Goal: Information Seeking & Learning: Learn about a topic

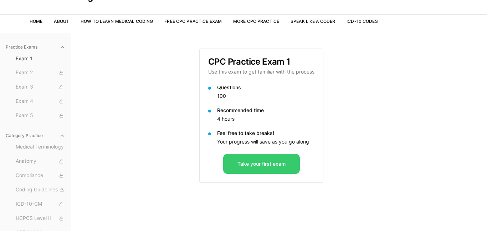
click at [264, 164] on button "Take your first exam" at bounding box center [261, 164] width 77 height 20
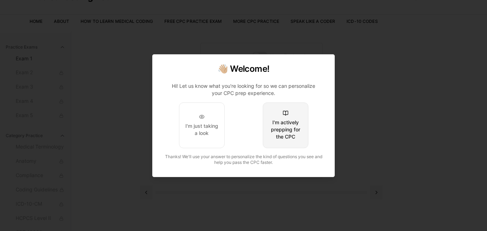
click at [296, 136] on div "I'm actively prepping for the CPC" at bounding box center [286, 129] width 34 height 21
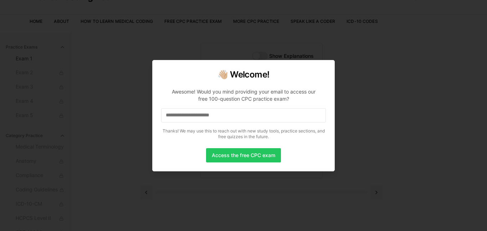
click at [282, 119] on input at bounding box center [243, 115] width 165 height 14
click at [248, 157] on button "Access the free CPC exam" at bounding box center [243, 155] width 75 height 14
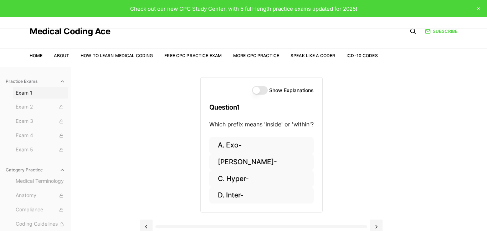
click at [19, 95] on span "Exam 1" at bounding box center [41, 92] width 50 height 7
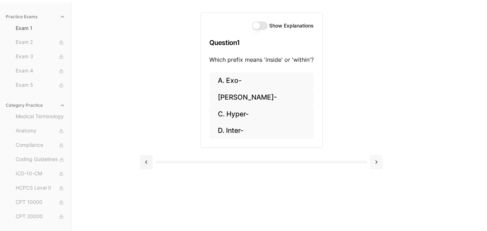
scroll to position [66, 0]
click at [379, 166] on button at bounding box center [376, 161] width 12 height 14
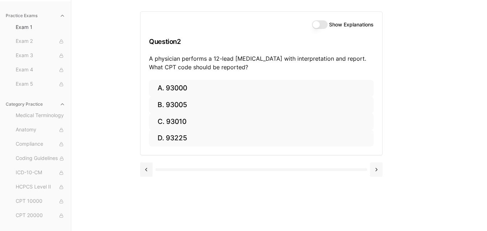
click at [379, 166] on button at bounding box center [376, 169] width 12 height 14
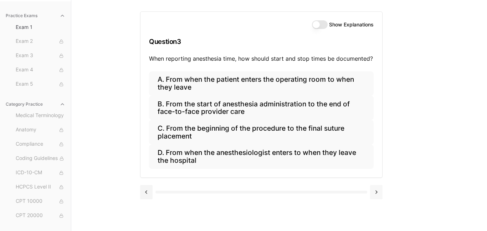
click at [379, 166] on div "A. From when the patient enters the operating room to when they leave B. From t…" at bounding box center [261, 124] width 242 height 106
click at [377, 197] on button at bounding box center [376, 192] width 12 height 14
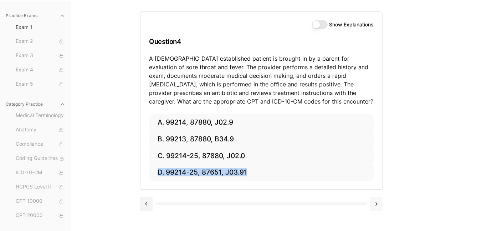
click at [377, 197] on button at bounding box center [376, 203] width 12 height 14
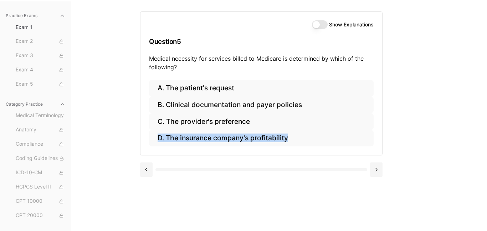
click at [377, 198] on div "Show Explanations Question 5 Medical necessity for services billed to Medicare …" at bounding box center [279, 115] width 278 height 231
click at [374, 176] on div at bounding box center [261, 168] width 242 height 27
click at [376, 170] on button at bounding box center [376, 169] width 12 height 14
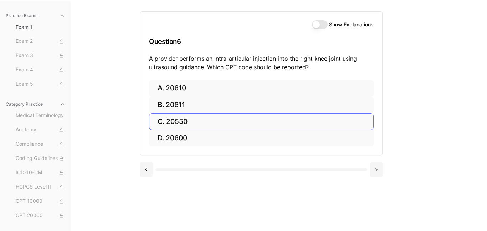
scroll to position [58, 0]
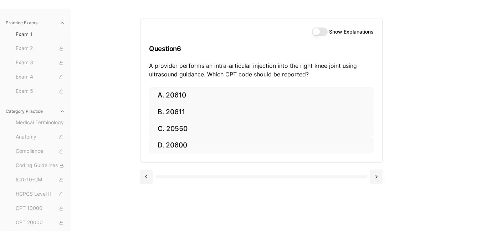
click at [369, 175] on div at bounding box center [261, 176] width 242 height 14
click at [372, 177] on button at bounding box center [376, 176] width 12 height 14
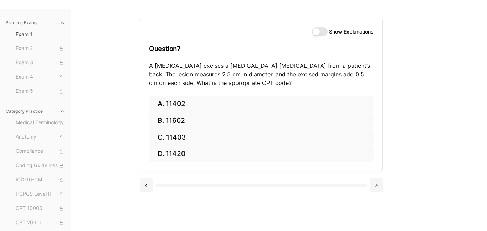
click at [372, 177] on div at bounding box center [261, 184] width 242 height 27
click at [379, 183] on button at bounding box center [376, 185] width 12 height 14
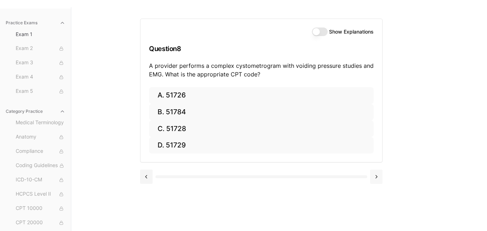
click at [378, 183] on button at bounding box center [376, 176] width 12 height 14
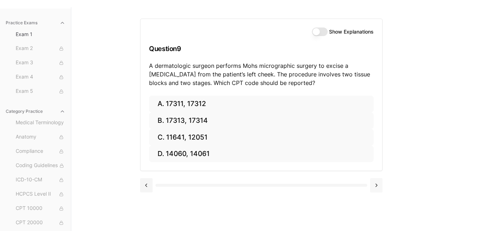
click at [378, 183] on button at bounding box center [376, 185] width 12 height 14
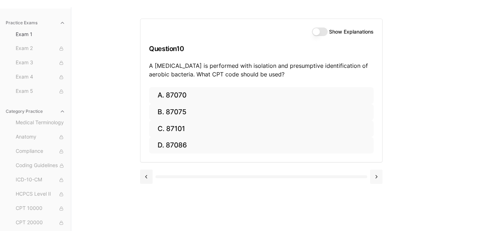
click at [378, 183] on button at bounding box center [376, 176] width 12 height 14
click at [148, 175] on button at bounding box center [146, 176] width 12 height 14
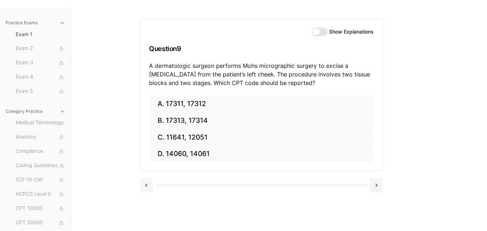
click at [148, 175] on div at bounding box center [261, 184] width 242 height 27
click at [147, 179] on button at bounding box center [146, 185] width 12 height 14
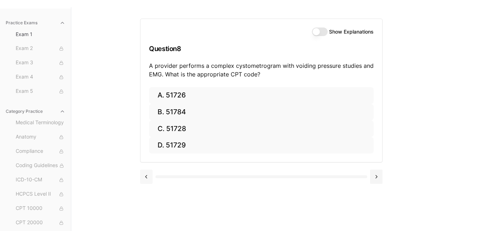
click at [147, 179] on button at bounding box center [146, 176] width 12 height 14
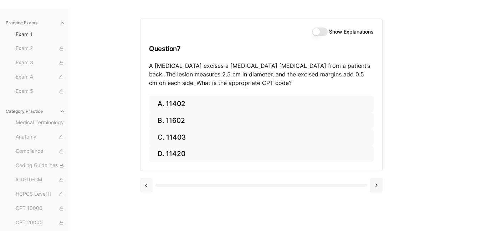
click at [147, 179] on button at bounding box center [146, 185] width 12 height 14
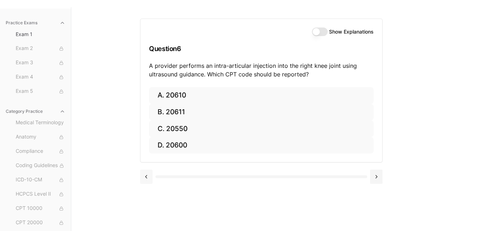
click at [147, 179] on button at bounding box center [146, 176] width 12 height 14
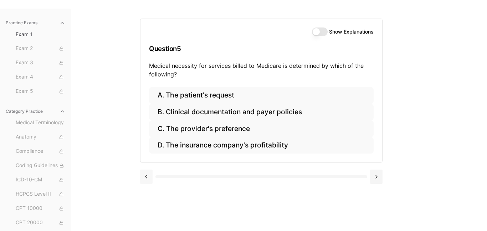
click at [147, 180] on button at bounding box center [146, 176] width 12 height 14
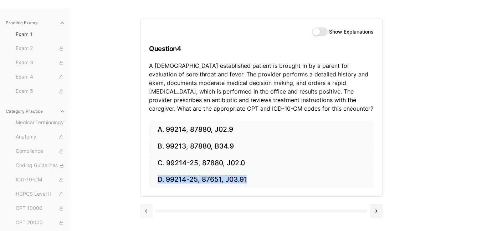
click at [147, 180] on div "A. 99214, 87880, J02.9 B. 99213, 87880, B34.9 C. 99214-25, 87880, J02.0 D. 9921…" at bounding box center [261, 158] width 242 height 75
drag, startPoint x: 147, startPoint y: 180, endPoint x: 145, endPoint y: 184, distance: 5.0
click at [147, 181] on div "A. 99214, 87880, J02.9 B. 99213, 87880, B34.9 C. 99214-25, 87880, J02.0 D. 9921…" at bounding box center [261, 158] width 242 height 75
click at [144, 215] on button at bounding box center [146, 211] width 12 height 14
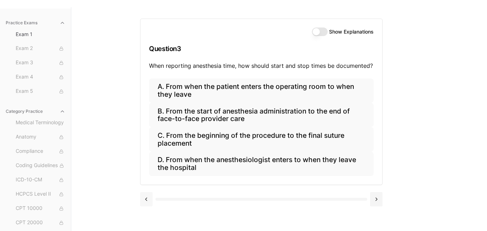
click at [144, 215] on div "Show Explanations Question 3 When reporting anesthesia time, how should start a…" at bounding box center [279, 122] width 278 height 231
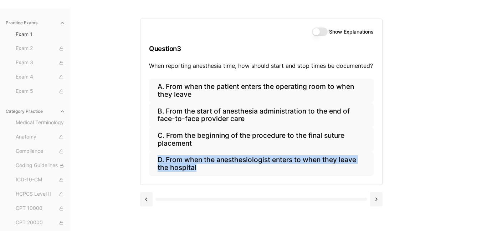
click at [144, 214] on div "Show Explanations Question 3 When reporting anesthesia time, how should start a…" at bounding box center [279, 122] width 278 height 231
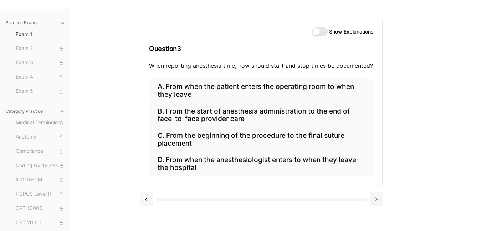
click at [149, 201] on button at bounding box center [146, 199] width 12 height 14
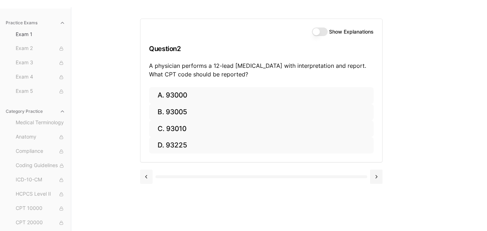
click at [149, 201] on div "Show Explanations Question 2 A physician performs a 12-lead ECG with interpreta…" at bounding box center [279, 122] width 278 height 231
click at [149, 176] on button at bounding box center [146, 176] width 12 height 14
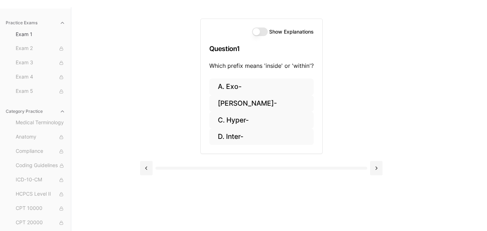
click at [419, 99] on div "Practice Exams Exam 1 Exam 2 Exam 3 Exam 4 Exam 5 Category Practice Medical Ter…" at bounding box center [243, 122] width 487 height 231
click at [251, 107] on button "B. Endo-" at bounding box center [261, 103] width 104 height 17
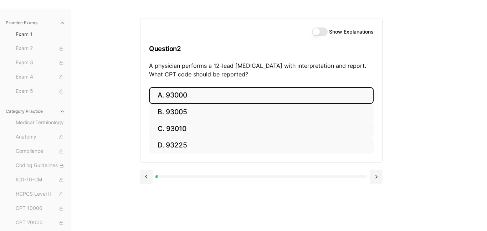
click at [196, 93] on button "A. 93000" at bounding box center [261, 95] width 225 height 17
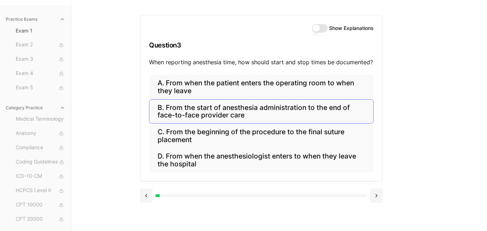
scroll to position [66, 0]
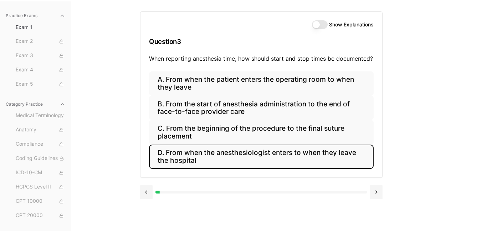
click at [240, 163] on button "D. From when the anesthesiologist enters to when they leave the hospital" at bounding box center [261, 156] width 225 height 24
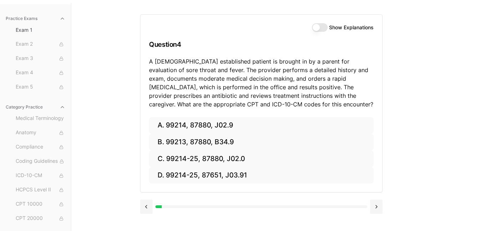
scroll to position [62, 0]
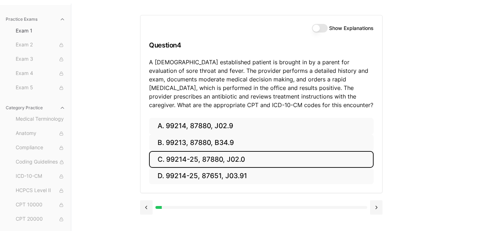
click at [212, 165] on button "C. 99214-25, 87880, J02.0" at bounding box center [261, 159] width 225 height 17
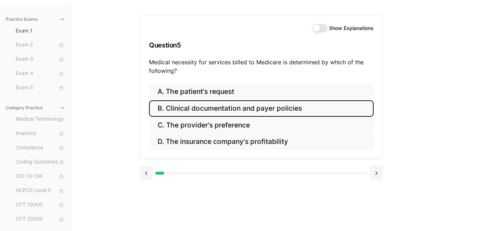
click at [238, 114] on button "B. Clinical documentation and payer policies" at bounding box center [261, 108] width 225 height 17
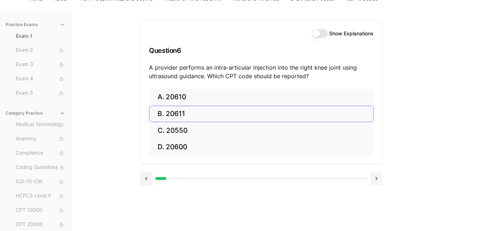
scroll to position [62, 0]
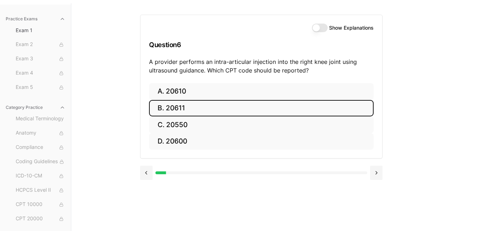
click at [183, 113] on button "B. 20611" at bounding box center [261, 108] width 225 height 17
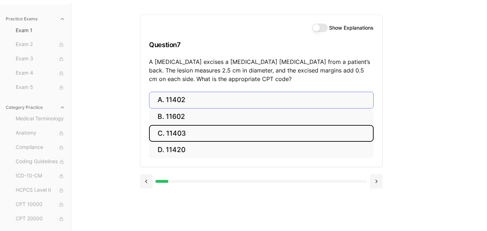
drag, startPoint x: 187, startPoint y: 138, endPoint x: 226, endPoint y: 94, distance: 58.4
click at [226, 94] on div "A. 11402 B. 11602 C. 11403 D. 11420" at bounding box center [261, 125] width 225 height 67
click at [196, 134] on button "C. 11403" at bounding box center [261, 133] width 225 height 17
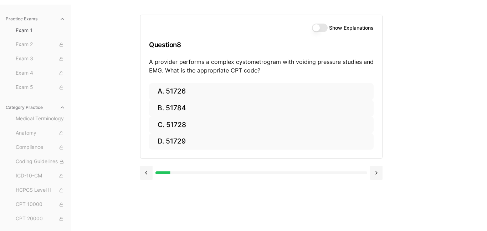
scroll to position [66, 0]
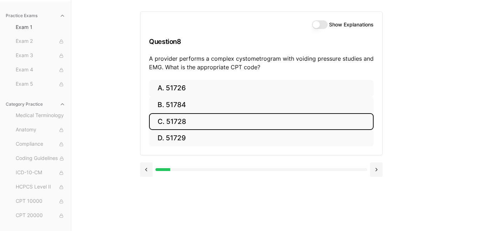
click at [184, 121] on button "C. 51728" at bounding box center [261, 121] width 225 height 17
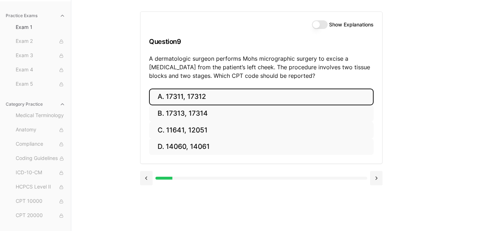
click at [203, 100] on button "A. 17311, 17312" at bounding box center [261, 96] width 225 height 17
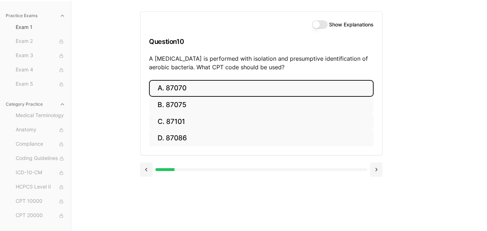
click at [188, 91] on button "A. 87070" at bounding box center [261, 88] width 225 height 17
click at [446, 139] on div "Practice Exams Exam 1 Exam 2 Exam 3 Exam 4 Exam 5 Category Practice Medical Ter…" at bounding box center [243, 115] width 487 height 231
click at [179, 94] on button "A. 63030" at bounding box center [261, 88] width 225 height 17
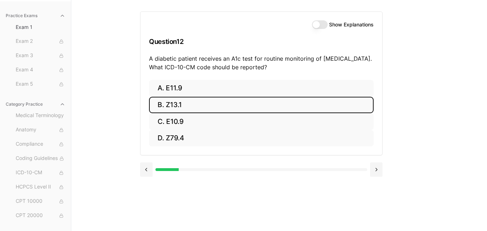
click at [187, 108] on button "B. Z13.1" at bounding box center [261, 105] width 225 height 17
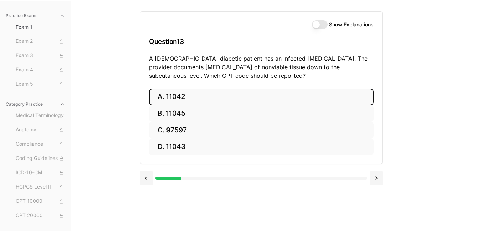
click at [192, 95] on button "A. 11042" at bounding box center [261, 96] width 225 height 17
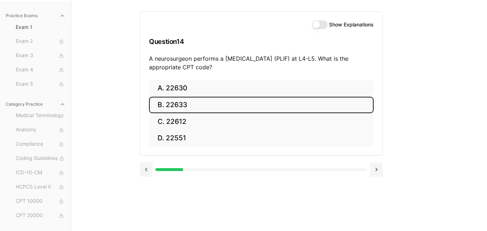
drag, startPoint x: 186, startPoint y: 109, endPoint x: 410, endPoint y: 126, distance: 224.2
click at [410, 126] on div "Show Explanations Question 14 A neurosurgeon performs a posterior lumbar interb…" at bounding box center [279, 115] width 278 height 231
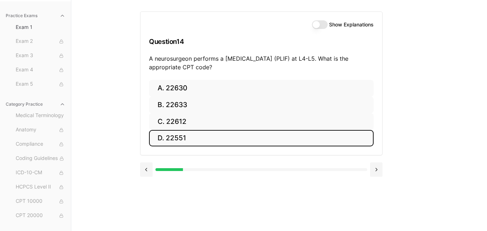
click at [399, 110] on div "Show Explanations Question 14 A neurosurgeon performs a posterior lumbar interb…" at bounding box center [279, 115] width 278 height 231
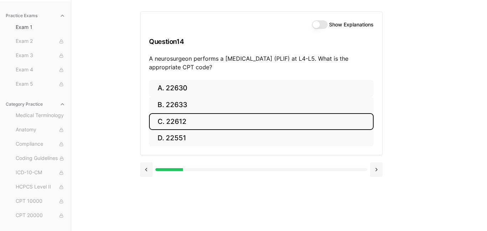
click at [220, 125] on button "C. 22612" at bounding box center [261, 121] width 225 height 17
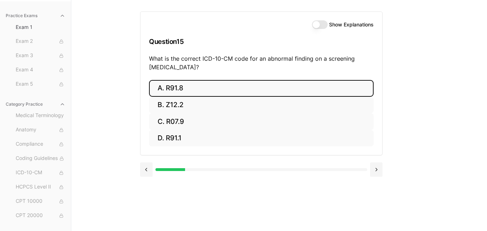
click at [203, 83] on button "A. R91.8" at bounding box center [261, 88] width 225 height 17
click at [184, 88] on button "A. 62270" at bounding box center [261, 88] width 225 height 17
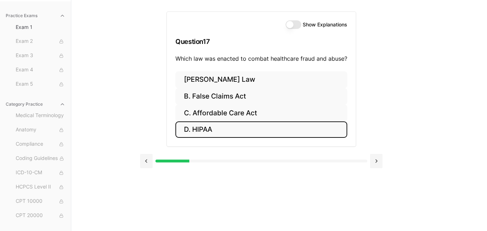
click at [217, 130] on button "D. HIPAA" at bounding box center [261, 129] width 172 height 17
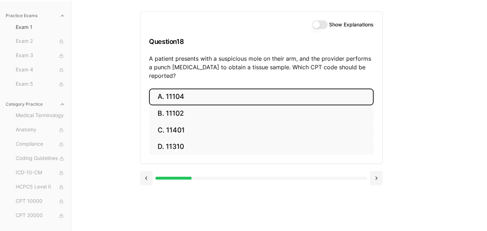
click at [203, 92] on button "A. 11104" at bounding box center [261, 96] width 225 height 17
click at [193, 96] on button "A. S52.501A" at bounding box center [261, 96] width 225 height 17
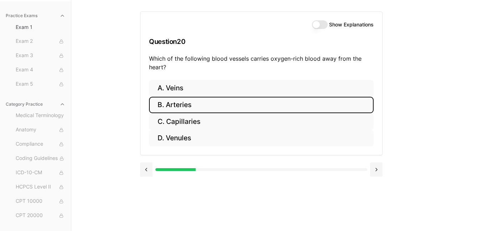
click at [184, 107] on button "B. Arteries" at bounding box center [261, 105] width 225 height 17
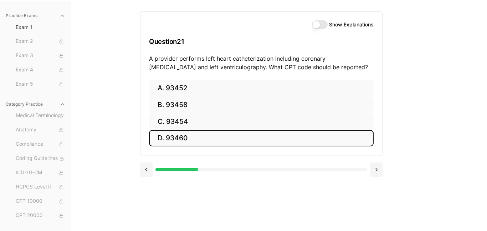
click at [135, 111] on div "Practice Exams Exam 1 Exam 2 Exam 3 Exam 4 Exam 5 Category Practice Medical Ter…" at bounding box center [243, 115] width 487 height 231
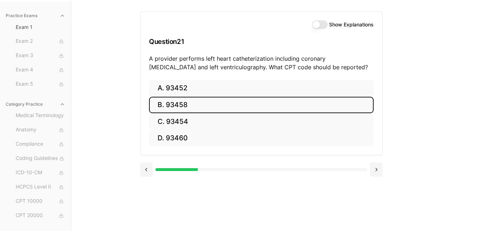
click at [180, 104] on button "B. 93458" at bounding box center [261, 105] width 225 height 17
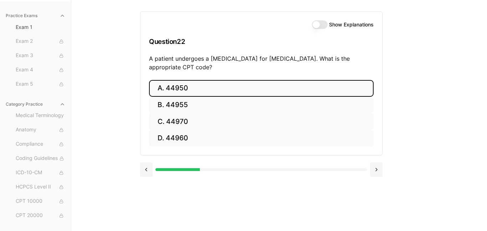
click at [189, 88] on button "A. 44950" at bounding box center [261, 88] width 225 height 17
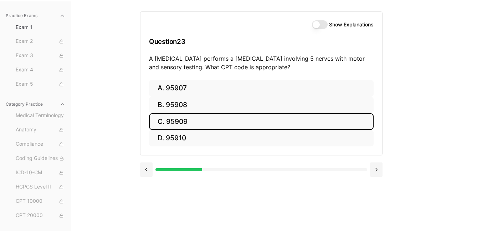
click at [230, 122] on button "C. 95909" at bounding box center [261, 121] width 225 height 17
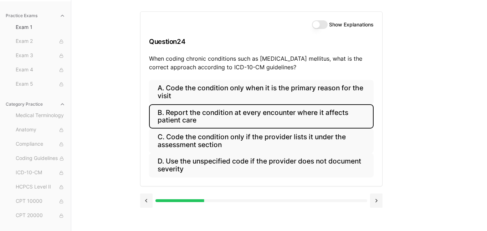
click at [249, 118] on button "B. Report the condition at every encounter where it affects patient care" at bounding box center [261, 116] width 225 height 24
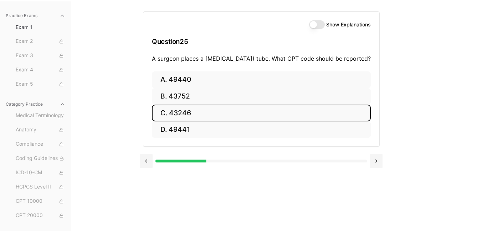
click at [171, 121] on button "C. 43246" at bounding box center [261, 112] width 219 height 17
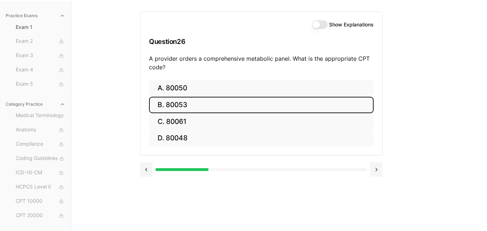
click at [185, 107] on button "B. 80053" at bounding box center [261, 105] width 225 height 17
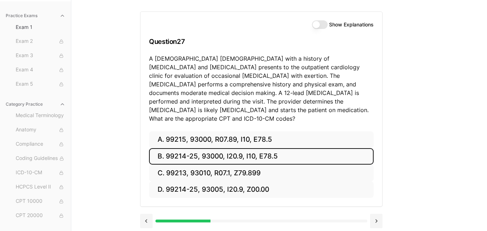
click at [220, 149] on button "B. 99214-25, 93000, I20.9, I10, E78.5" at bounding box center [261, 156] width 225 height 17
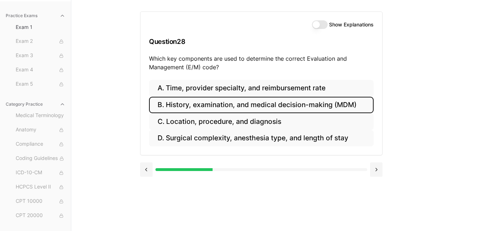
click at [311, 107] on button "B. History, examination, and medical decision-making (MDM)" at bounding box center [261, 105] width 225 height 17
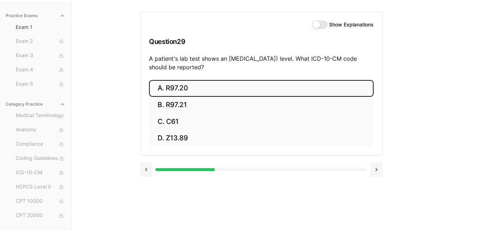
click at [206, 87] on button "A. R97.20" at bounding box center [261, 88] width 225 height 17
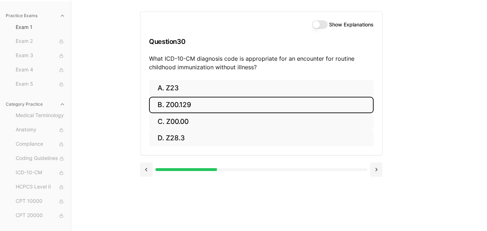
click at [212, 103] on button "B. Z00.129" at bounding box center [261, 105] width 225 height 17
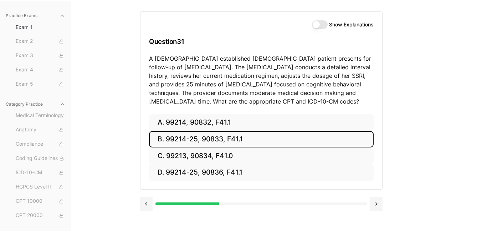
click at [171, 140] on button "B. 99214-25, 90833, F41.1" at bounding box center [261, 139] width 225 height 17
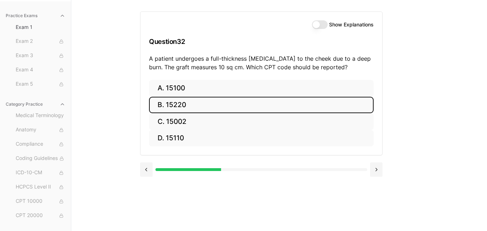
click at [172, 105] on button "B. 15220" at bounding box center [261, 105] width 225 height 17
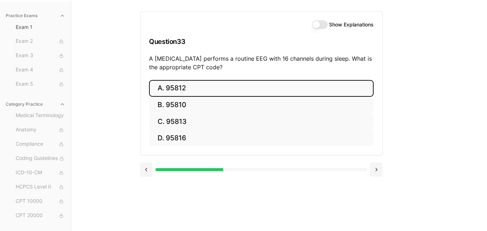
click at [196, 87] on button "A. 95812" at bounding box center [261, 88] width 225 height 17
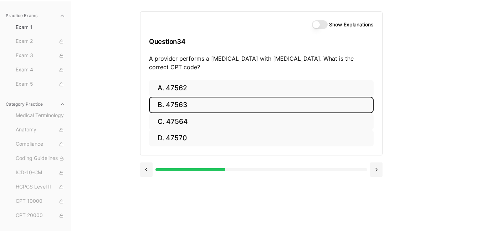
click at [191, 108] on button "B. 47563" at bounding box center [261, 105] width 225 height 17
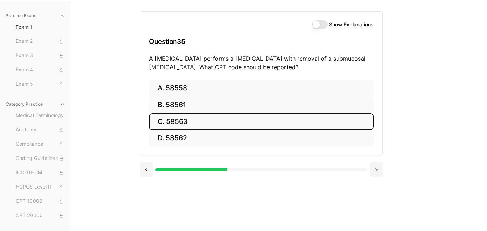
click at [186, 118] on button "C. 58563" at bounding box center [261, 121] width 225 height 17
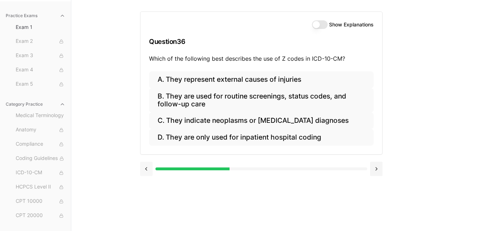
click at [147, 173] on button at bounding box center [146, 168] width 12 height 14
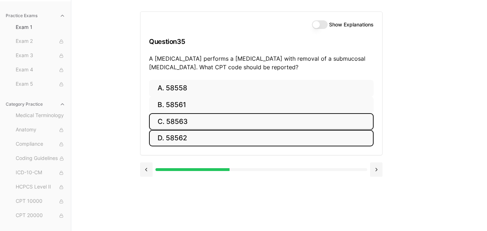
click at [188, 135] on button "D. 58562" at bounding box center [261, 138] width 225 height 17
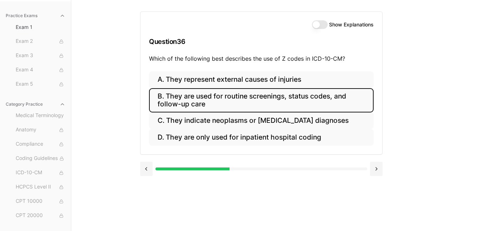
click at [266, 106] on button "B. They are used for routine screenings, status codes, and follow-up care" at bounding box center [261, 100] width 225 height 24
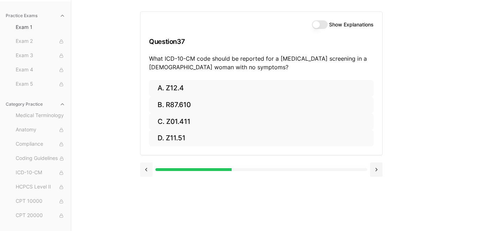
click at [147, 170] on button at bounding box center [146, 169] width 12 height 14
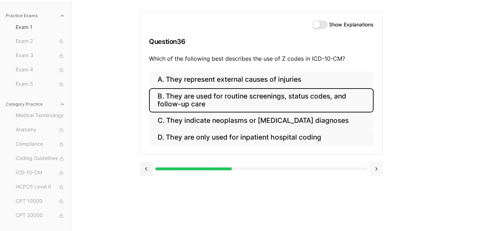
click at [376, 171] on button at bounding box center [376, 168] width 12 height 14
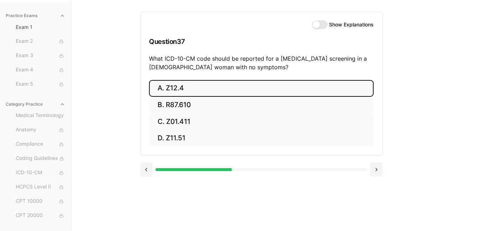
click at [183, 92] on button "A. Z12.4" at bounding box center [261, 88] width 225 height 17
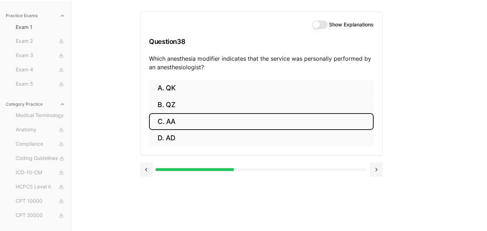
click at [172, 124] on button "C. AA" at bounding box center [261, 121] width 225 height 17
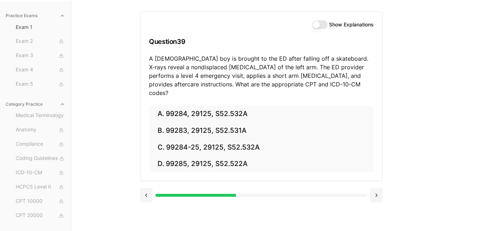
click at [430, 98] on div "Practice Exams Exam 1 Exam 2 Exam 3 Exam 4 Exam 5 Category Practice Medical Ter…" at bounding box center [243, 115] width 487 height 231
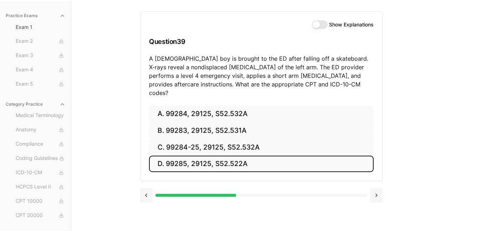
click at [189, 157] on button "D. 99285, 29125, S52.522A" at bounding box center [261, 163] width 225 height 17
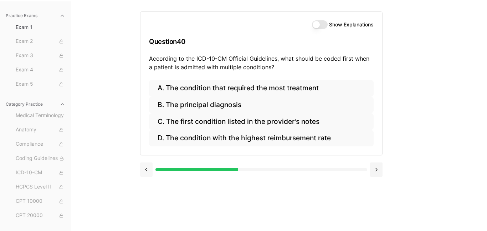
click at [145, 174] on button at bounding box center [146, 169] width 12 height 14
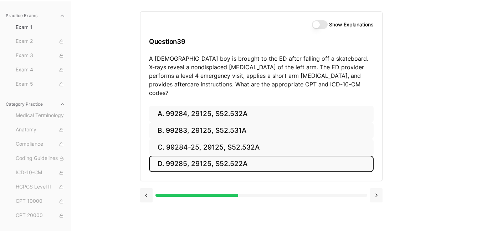
click at [377, 190] on button at bounding box center [376, 195] width 12 height 14
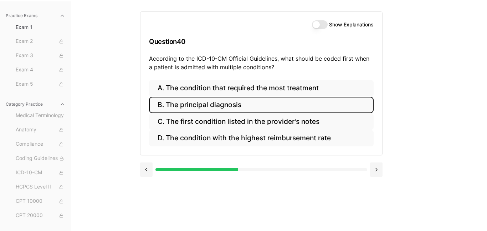
click at [200, 105] on button "B. The principal diagnosis" at bounding box center [261, 105] width 225 height 17
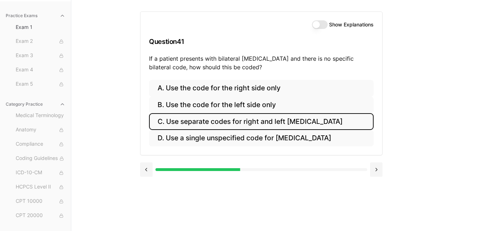
click at [286, 126] on button "C. Use separate codes for right and left otitis media" at bounding box center [261, 121] width 225 height 17
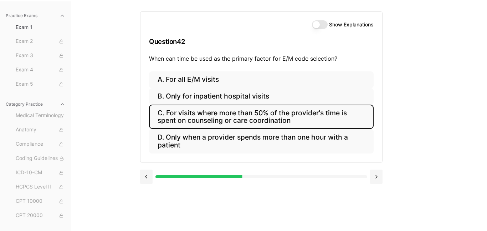
click at [326, 124] on button "C. For visits where more than 50% of the provider's time is spent on counseling…" at bounding box center [261, 116] width 225 height 24
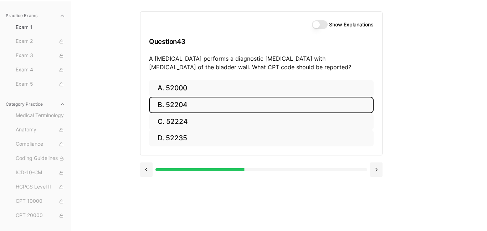
click at [186, 104] on button "B. 52204" at bounding box center [261, 105] width 225 height 17
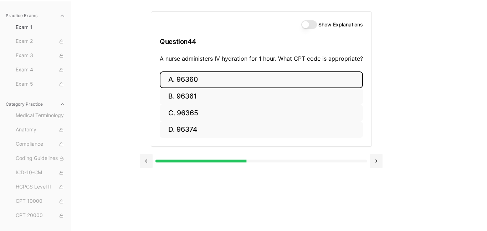
click at [239, 80] on button "A. 96360" at bounding box center [261, 79] width 203 height 17
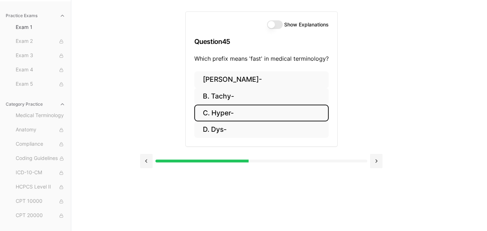
click at [234, 113] on button "C. Hyper-" at bounding box center [261, 112] width 134 height 17
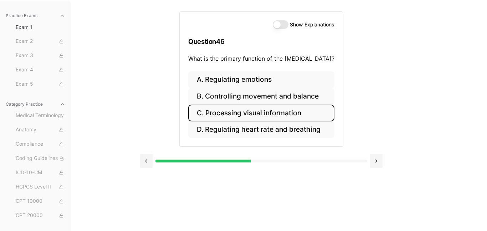
click at [227, 117] on button "C. Processing visual information" at bounding box center [261, 112] width 146 height 17
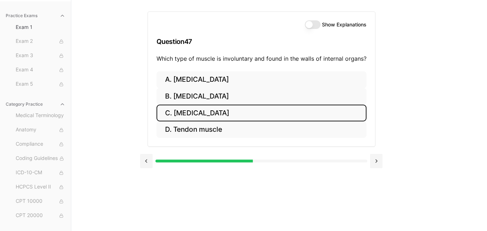
click at [189, 111] on button "C. Smooth muscle" at bounding box center [262, 112] width 210 height 17
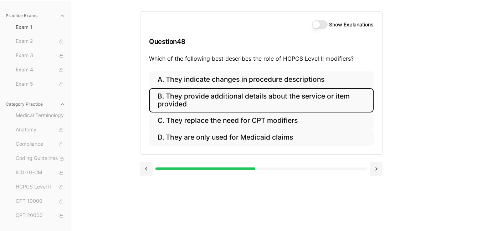
click at [208, 99] on button "B. They provide additional details about the service or item provided" at bounding box center [261, 100] width 225 height 24
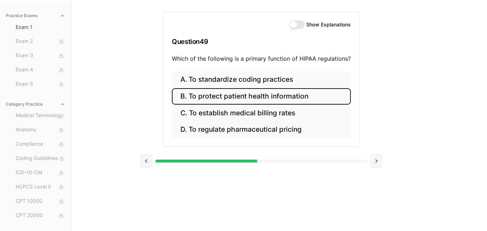
click at [301, 101] on button "B. To protect patient health information" at bounding box center [261, 96] width 179 height 17
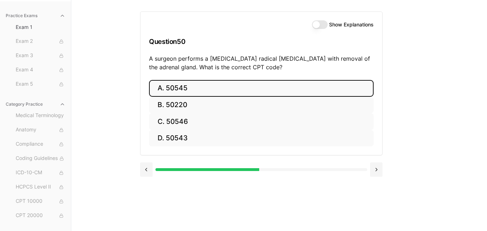
click at [190, 90] on button "A. 50545" at bounding box center [261, 88] width 225 height 17
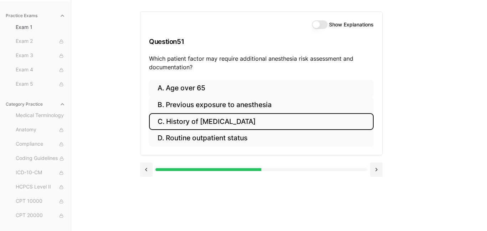
click at [294, 123] on button "C. History of obstructive sleep apnea" at bounding box center [261, 121] width 225 height 17
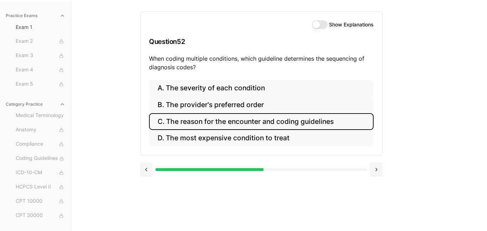
click at [221, 123] on button "C. The reason for the encounter and coding guidelines" at bounding box center [261, 121] width 225 height 17
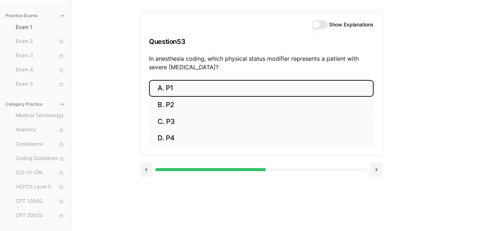
click at [265, 40] on div "Show Explanations Question 53 In anesthesia coding, which physical status modif…" at bounding box center [261, 83] width 242 height 144
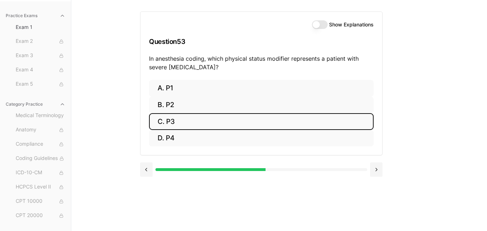
click at [175, 126] on button "C. P3" at bounding box center [261, 121] width 225 height 17
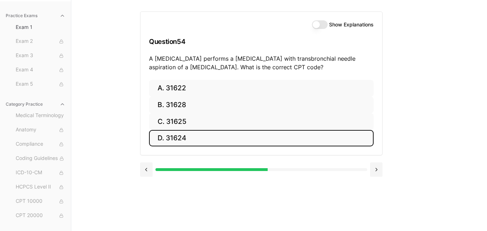
drag, startPoint x: 187, startPoint y: 129, endPoint x: 169, endPoint y: 142, distance: 22.3
click at [169, 142] on button "D. 31624" at bounding box center [261, 138] width 225 height 17
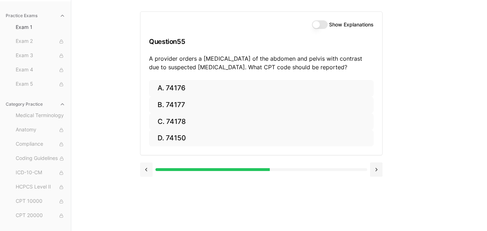
click at [149, 165] on button at bounding box center [146, 169] width 12 height 14
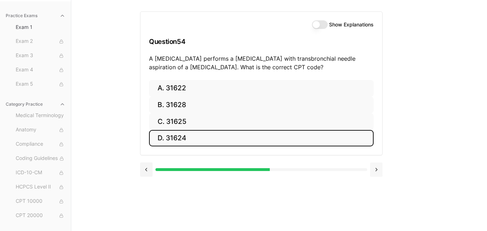
click at [378, 171] on button at bounding box center [376, 169] width 12 height 14
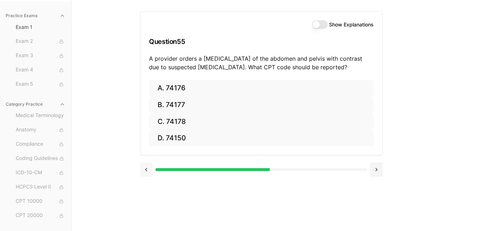
click at [150, 172] on button at bounding box center [146, 169] width 12 height 14
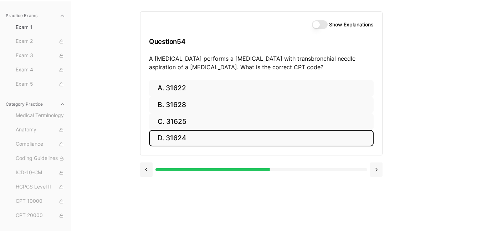
click at [376, 168] on button at bounding box center [376, 169] width 12 height 14
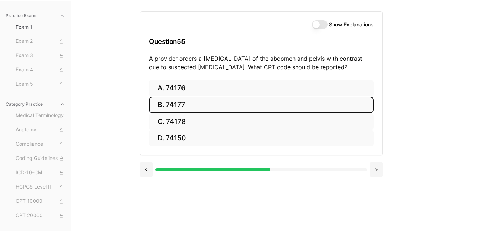
click at [197, 106] on button "B. 74177" at bounding box center [261, 105] width 225 height 17
click at [166, 110] on button "B. 71046" at bounding box center [261, 105] width 225 height 17
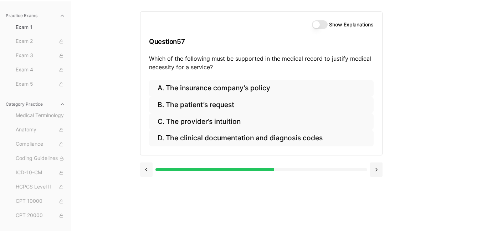
click at [150, 170] on button at bounding box center [146, 169] width 12 height 14
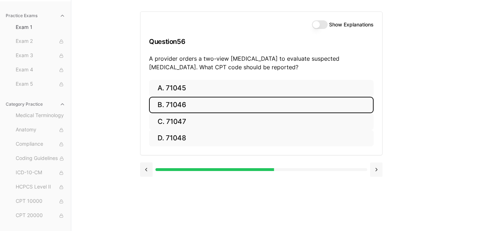
click at [378, 167] on button at bounding box center [376, 169] width 12 height 14
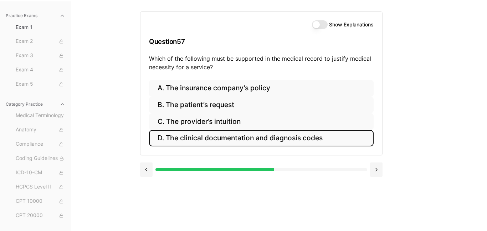
click at [309, 143] on button "D. The clinical documentation and diagnosis codes" at bounding box center [261, 138] width 225 height 17
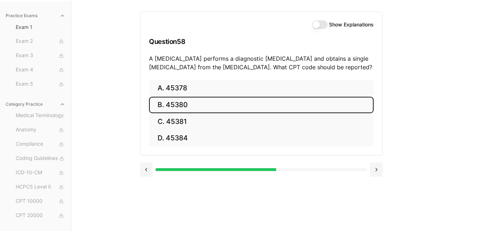
click at [182, 104] on button "B. 45380" at bounding box center [261, 105] width 225 height 17
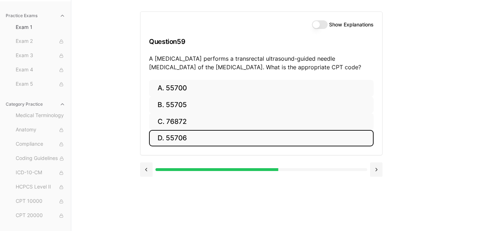
click at [202, 138] on button "D. 55706" at bounding box center [261, 138] width 225 height 17
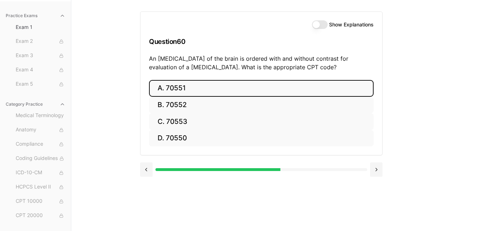
drag, startPoint x: 306, startPoint y: 83, endPoint x: 132, endPoint y: 104, distance: 175.2
click at [132, 104] on div "Practice Exams Exam 1 Exam 2 Exam 3 Exam 4 Exam 5 Category Practice Medical Ter…" at bounding box center [243, 115] width 487 height 231
click at [169, 87] on button "A. 70551" at bounding box center [261, 88] width 225 height 17
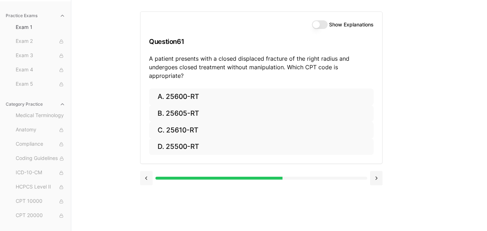
click at [150, 175] on button at bounding box center [146, 178] width 12 height 14
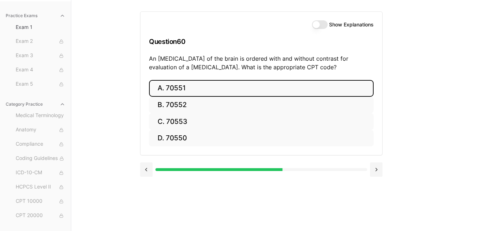
click at [361, 172] on div at bounding box center [261, 169] width 242 height 14
click at [380, 170] on button at bounding box center [376, 169] width 12 height 14
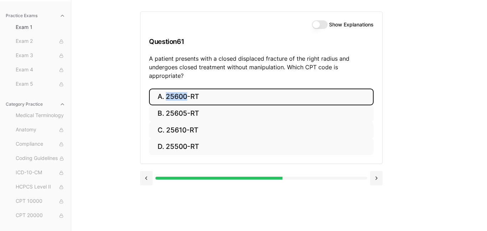
click at [138, 75] on div "Practice Exams Exam 1 Exam 2 Exam 3 Exam 4 Exam 5 Category Practice Medical Ter…" at bounding box center [243, 115] width 487 height 231
click at [240, 88] on button "A. 25600-RT" at bounding box center [261, 96] width 225 height 17
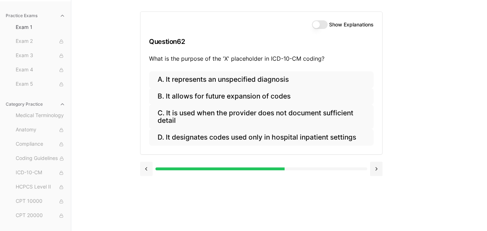
click at [147, 169] on button at bounding box center [146, 168] width 12 height 14
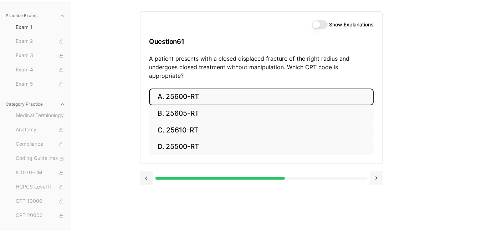
click at [378, 171] on button at bounding box center [376, 178] width 12 height 14
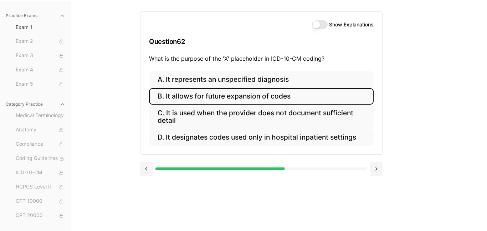
click at [258, 94] on button "B. It allows for future expansion of codes" at bounding box center [261, 96] width 225 height 17
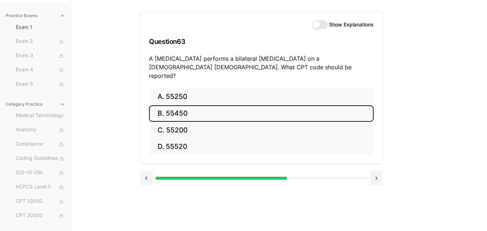
drag, startPoint x: 226, startPoint y: 98, endPoint x: 140, endPoint y: 125, distance: 90.9
click at [139, 125] on div "Practice Exams Exam 1 Exam 2 Exam 3 Exam 4 Exam 5 Category Practice Medical Ter…" at bounding box center [243, 115] width 487 height 231
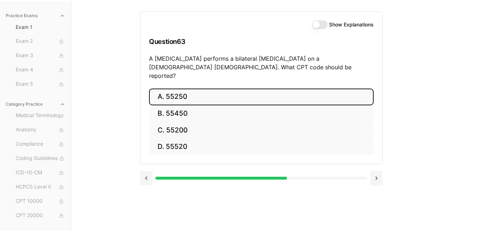
click at [222, 88] on button "A. 55250" at bounding box center [261, 96] width 225 height 17
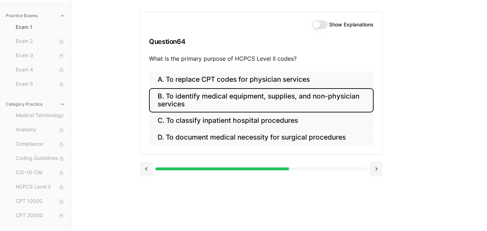
click at [220, 104] on button "B. To identify medical equipment, supplies, and non-physician services" at bounding box center [261, 100] width 225 height 24
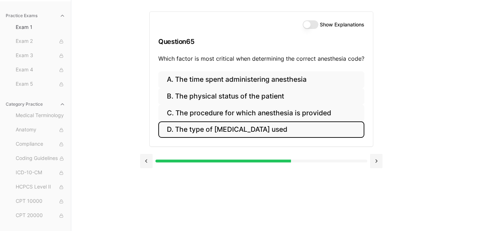
click at [228, 126] on button "D. The type of anesthetic used" at bounding box center [261, 129] width 206 height 17
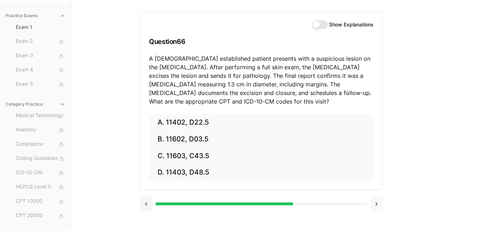
click at [379, 204] on button at bounding box center [376, 203] width 12 height 14
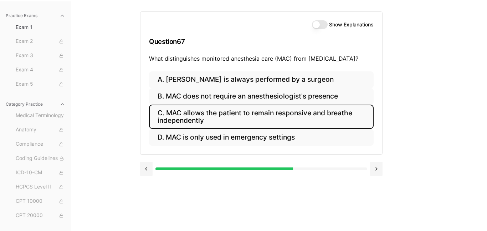
click at [141, 126] on div "A. MAC is always performed by a surgeon B. MAC does not require an anesthesiolo…" at bounding box center [261, 112] width 242 height 83
click at [206, 117] on button "C. MAC allows the patient to remain responsive and breathe independently" at bounding box center [261, 116] width 225 height 24
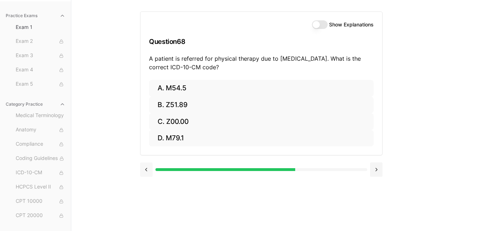
click at [144, 168] on button at bounding box center [146, 169] width 12 height 14
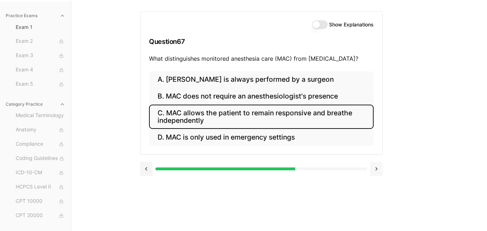
click at [382, 171] on button at bounding box center [376, 168] width 12 height 14
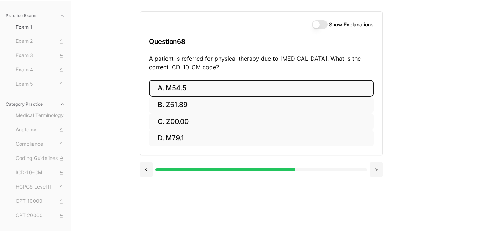
click at [203, 89] on button "A. M54.5" at bounding box center [261, 88] width 225 height 17
click at [427, 103] on div "Practice Exams Exam 1 Exam 2 Exam 3 Exam 4 Exam 5 Category Practice Medical Ter…" at bounding box center [243, 115] width 487 height 231
click at [194, 87] on button "A. 25260" at bounding box center [261, 88] width 225 height 17
click at [168, 86] on button "A. 61312" at bounding box center [261, 88] width 225 height 17
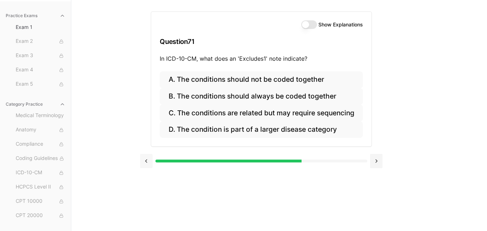
click at [143, 163] on button at bounding box center [146, 161] width 12 height 14
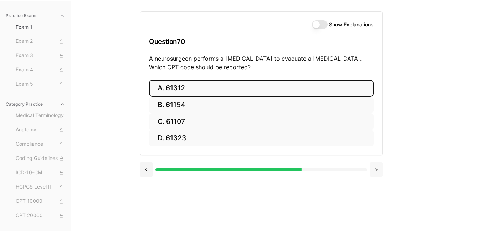
click at [379, 172] on button at bounding box center [376, 169] width 12 height 14
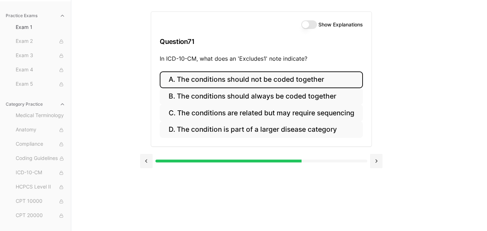
click at [270, 82] on button "A. The conditions should not be coded together" at bounding box center [261, 79] width 203 height 17
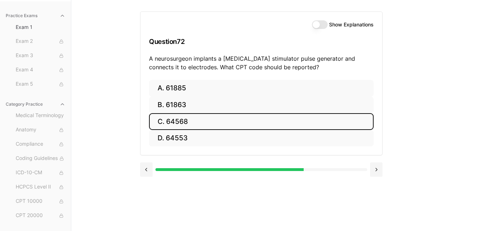
click at [201, 124] on button "C. 64568" at bounding box center [261, 121] width 225 height 17
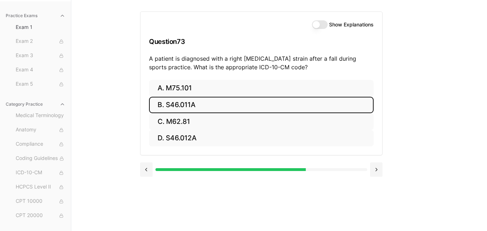
click at [171, 106] on button "B. S46.011A" at bounding box center [261, 105] width 225 height 17
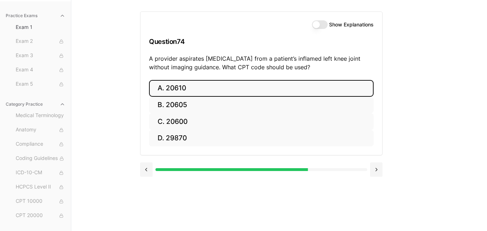
click at [188, 87] on button "A. 20610" at bounding box center [261, 88] width 225 height 17
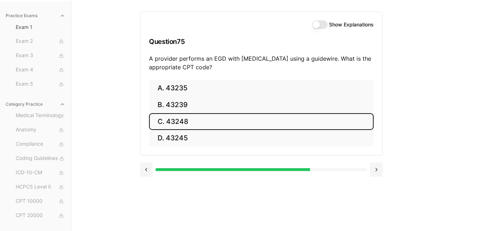
drag, startPoint x: 198, startPoint y: 123, endPoint x: 405, endPoint y: 134, distance: 207.4
click at [405, 134] on div "Show Explanations Question 75 A provider performs an EGD with dilation of the e…" at bounding box center [279, 115] width 278 height 231
click at [204, 125] on button "C. 43248" at bounding box center [261, 121] width 225 height 17
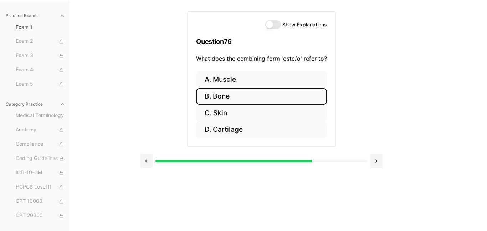
click at [251, 101] on button "B. Bone" at bounding box center [261, 96] width 131 height 17
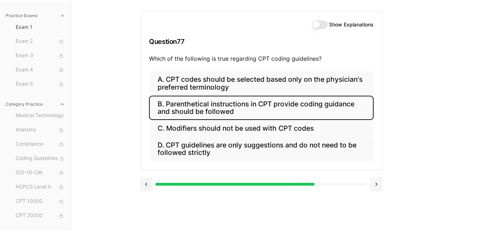
click at [250, 114] on button "B. Parenthetical instructions in CPT provide coding guidance and should be foll…" at bounding box center [261, 108] width 225 height 24
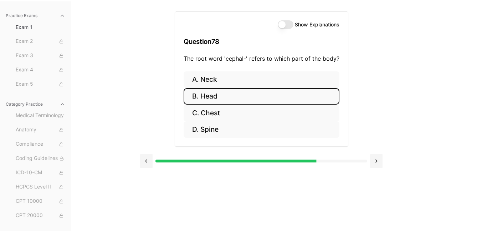
click at [224, 98] on button "B. Head" at bounding box center [262, 96] width 156 height 17
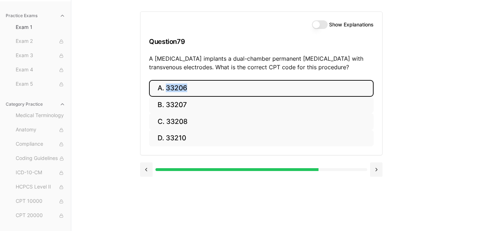
click at [349, 118] on div "A. 33206 B. 33207 C. 33208 D. 33210" at bounding box center [261, 113] width 225 height 67
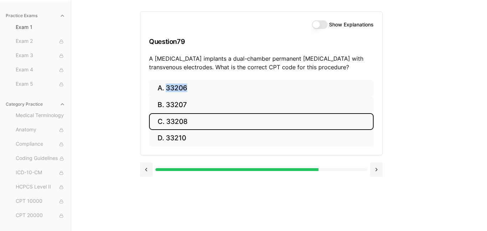
click at [205, 125] on button "C. 33208" at bounding box center [261, 121] width 225 height 17
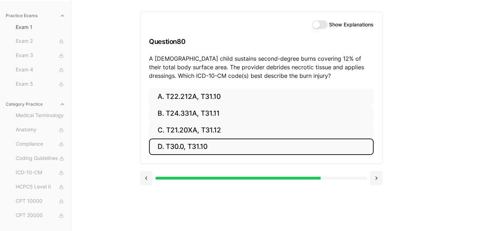
click at [235, 147] on button "D. T30.0, T31.10" at bounding box center [261, 146] width 225 height 17
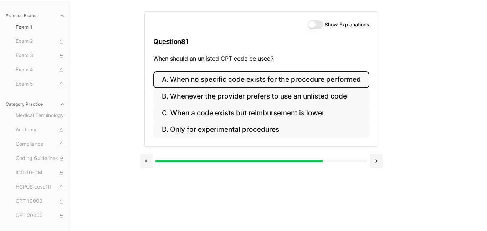
click at [291, 87] on button "A. When no specific code exists for the procedure performed" at bounding box center [261, 79] width 216 height 17
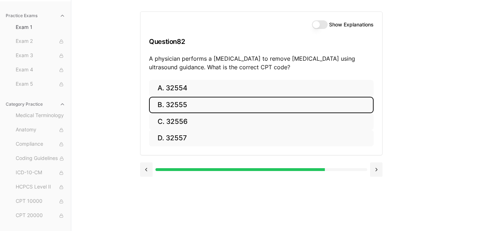
click at [185, 106] on button "B. 32555" at bounding box center [261, 105] width 225 height 17
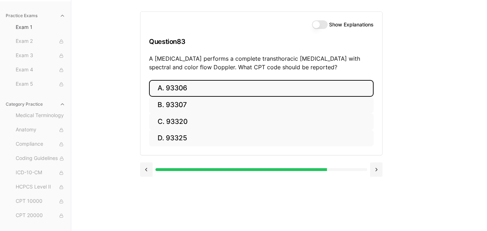
click at [180, 91] on button "A. 93306" at bounding box center [261, 88] width 225 height 17
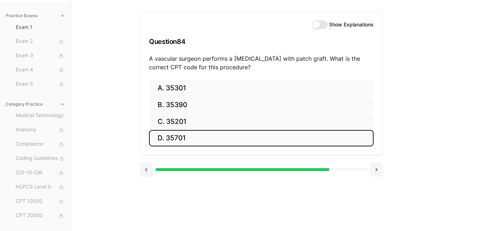
click at [220, 98] on div "A. 35301 B. 35390 C. 35201 D. 35701" at bounding box center [261, 113] width 225 height 67
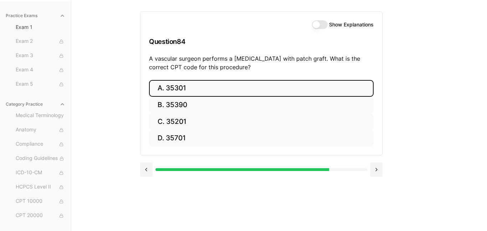
drag, startPoint x: 205, startPoint y: 88, endPoint x: 174, endPoint y: 74, distance: 33.5
click at [174, 74] on div "Show Explanations Question 84 A vascular surgeon performs a carotid endarterect…" at bounding box center [261, 83] width 242 height 144
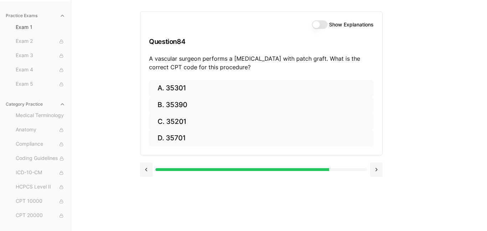
click at [366, 171] on div at bounding box center [261, 169] width 242 height 14
click at [378, 173] on button at bounding box center [376, 169] width 12 height 14
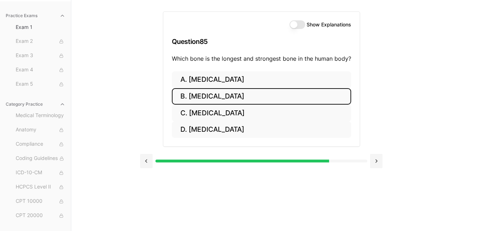
click at [221, 92] on button "B. Femur" at bounding box center [261, 96] width 179 height 17
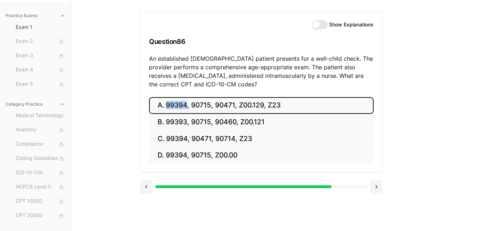
click at [375, 119] on div "A. 99394, 90715, 90471, Z00.129, Z23 B. 99393, 90715, 90460, Z00.121 C. 99394, …" at bounding box center [261, 134] width 242 height 75
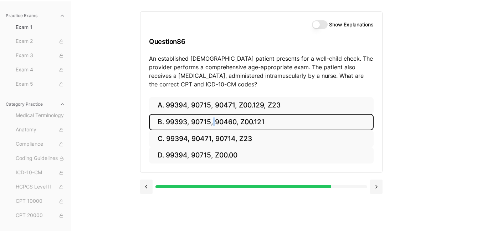
click at [411, 109] on div "Show Explanations Question 86 An established 11-year-old patient presents for a…" at bounding box center [279, 115] width 278 height 231
click at [187, 121] on button "B. 99393, 90715, 90460, Z00.121" at bounding box center [261, 122] width 225 height 17
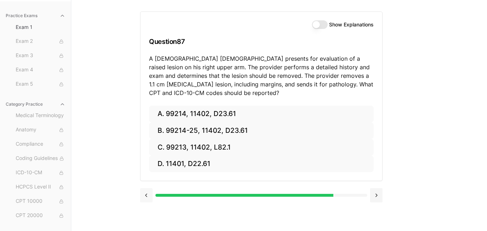
click at [144, 195] on button at bounding box center [146, 195] width 12 height 14
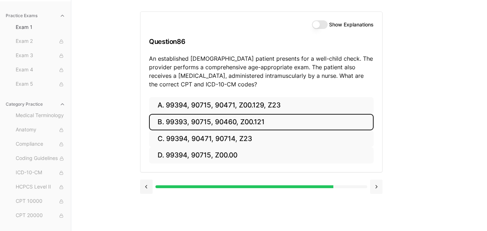
click at [379, 191] on button at bounding box center [376, 186] width 12 height 14
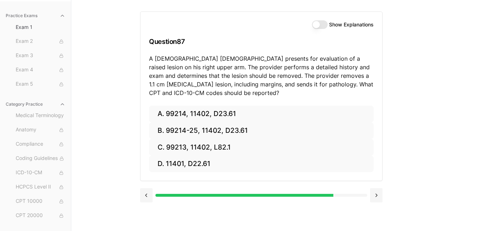
scroll to position [62, 0]
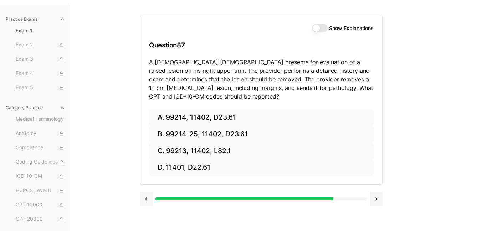
click at [149, 199] on button at bounding box center [146, 198] width 12 height 14
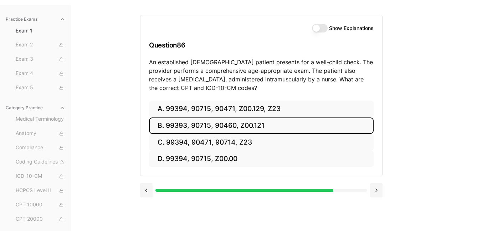
click at [255, 126] on button "B. 99393, 90715, 90460, Z00.121" at bounding box center [261, 125] width 225 height 17
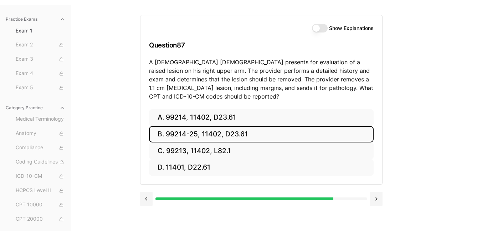
click at [256, 136] on button "B. 99214-25, 11402, D23.61" at bounding box center [261, 134] width 225 height 17
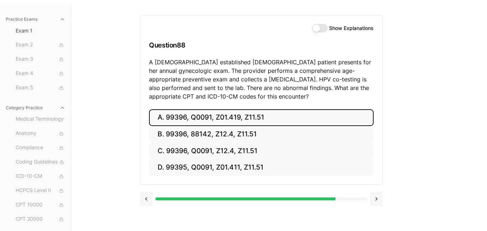
click at [289, 121] on button "A. 99396, Q0091, Z01.419, Z11.51" at bounding box center [261, 117] width 225 height 17
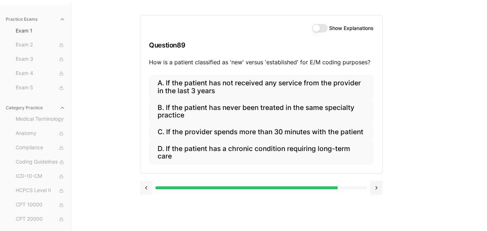
click at [142, 188] on button at bounding box center [146, 187] width 12 height 14
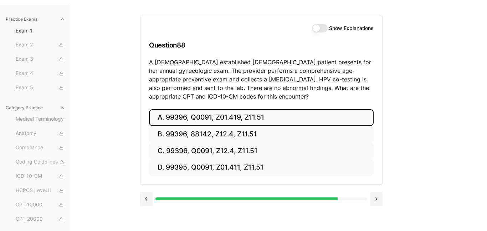
scroll to position [66, 0]
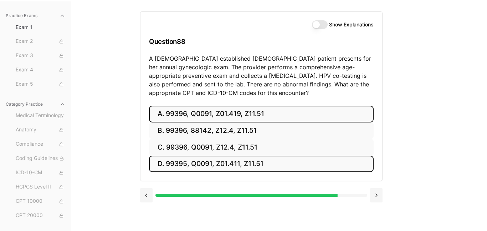
click at [277, 166] on button "D. 99395, Q0091, Z01.411, Z11.51" at bounding box center [261, 163] width 225 height 17
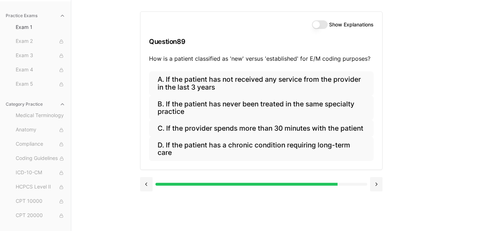
click at [144, 189] on button at bounding box center [146, 184] width 12 height 14
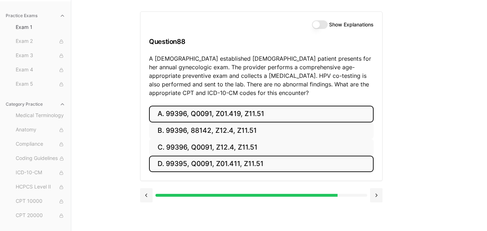
click at [242, 112] on button "A. 99396, Q0091, Z01.419, Z11.51" at bounding box center [261, 114] width 225 height 17
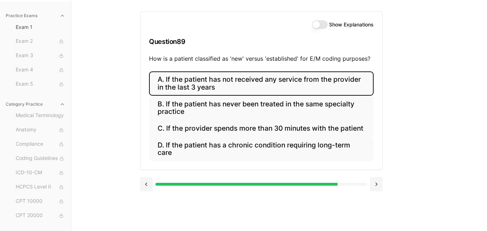
click at [319, 84] on button "A. If the patient has not received any service from the provider in the last 3 …" at bounding box center [261, 83] width 225 height 24
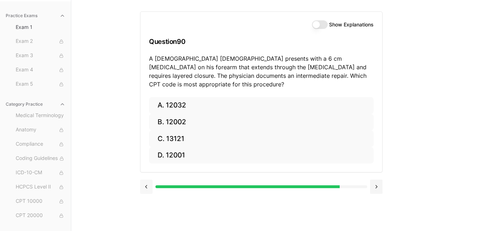
click at [146, 180] on button at bounding box center [146, 186] width 12 height 14
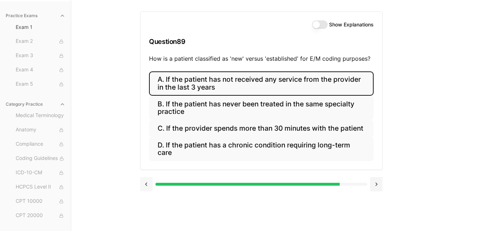
click at [144, 186] on button at bounding box center [146, 184] width 12 height 14
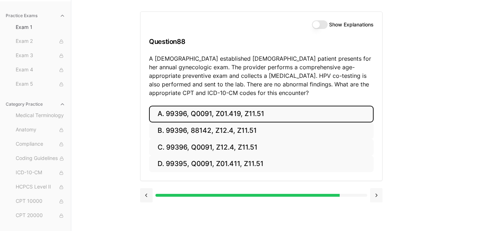
click at [378, 199] on button at bounding box center [376, 195] width 12 height 14
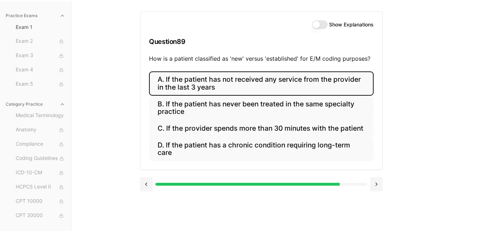
click at [376, 198] on div "Show Explanations Question 89 How is a patient classified as 'new' versus 'esta…" at bounding box center [279, 115] width 278 height 231
click at [380, 186] on button at bounding box center [376, 184] width 12 height 14
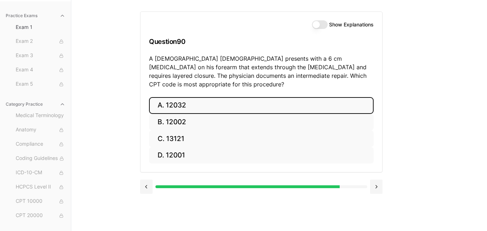
click at [189, 101] on button "A. 12032" at bounding box center [261, 105] width 225 height 17
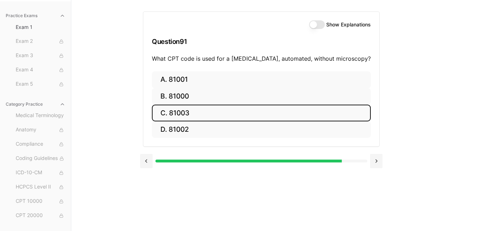
click at [211, 119] on button "C. 81003" at bounding box center [261, 112] width 219 height 17
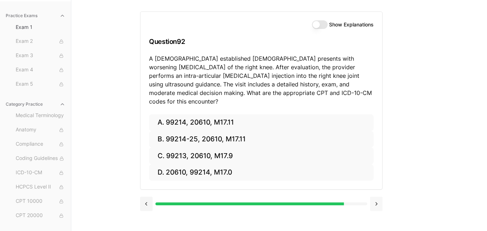
click at [374, 196] on button at bounding box center [376, 203] width 12 height 14
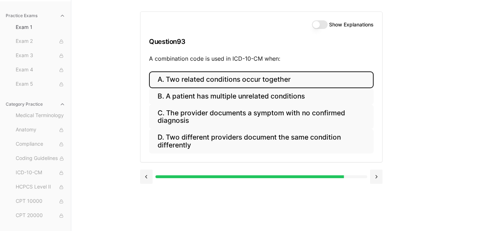
click at [273, 83] on button "A. Two related conditions occur together" at bounding box center [261, 79] width 225 height 17
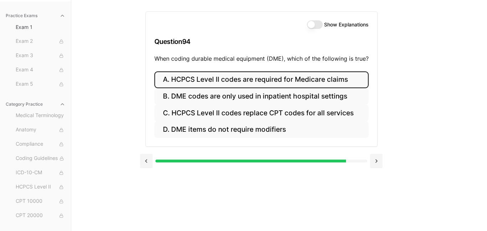
click at [334, 77] on button "A. HCPCS Level II codes are required for Medicare claims" at bounding box center [261, 79] width 214 height 17
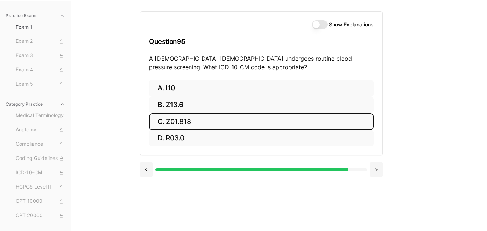
click at [201, 121] on button "C. Z01.818" at bounding box center [261, 121] width 225 height 17
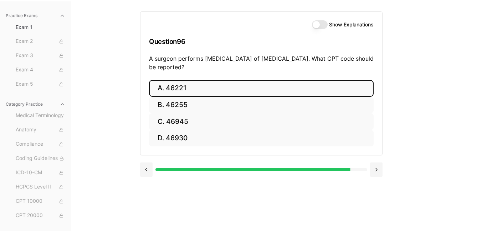
click at [182, 88] on button "A. 46221" at bounding box center [261, 88] width 225 height 17
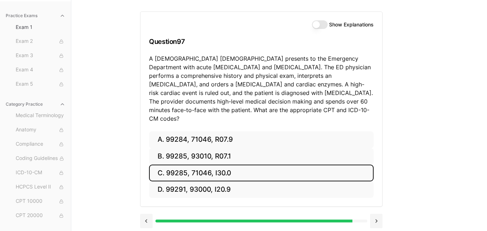
click at [142, 166] on div "A. 99284, 71046, R07.9 B. 99285, 93010, R07.1 C. 99285, 71046, I30.0 D. 99291, …" at bounding box center [261, 168] width 242 height 75
click at [229, 165] on button "C. 99285, 71046, I30.0" at bounding box center [261, 172] width 225 height 17
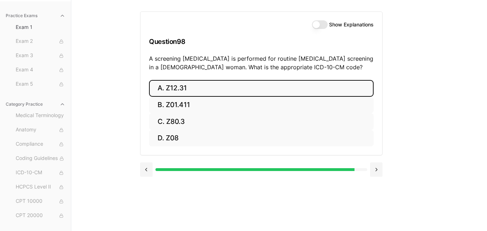
click at [187, 92] on button "A. Z12.31" at bounding box center [261, 88] width 225 height 17
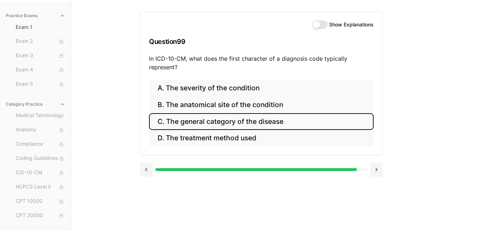
click at [219, 120] on button "C. The general category of the disease" at bounding box center [261, 121] width 225 height 17
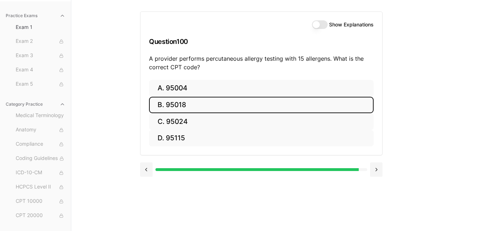
click at [197, 106] on button "B. 95018" at bounding box center [261, 105] width 225 height 17
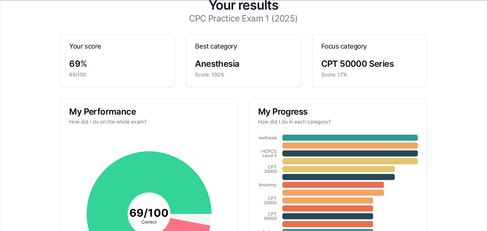
scroll to position [45, 0]
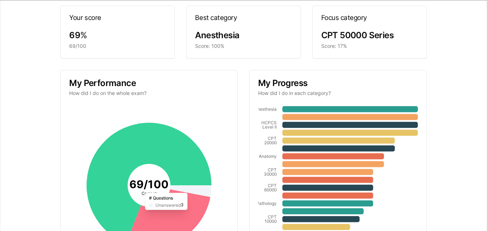
click at [211, 188] on icon at bounding box center [190, 191] width 41 height 12
click at [209, 188] on icon at bounding box center [190, 191] width 41 height 12
click at [208, 188] on icon at bounding box center [190, 191] width 41 height 12
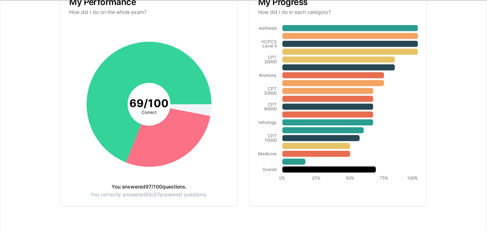
scroll to position [127, 0]
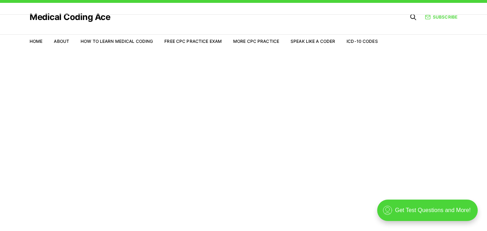
scroll to position [14, 0]
